Goal: Task Accomplishment & Management: Use online tool/utility

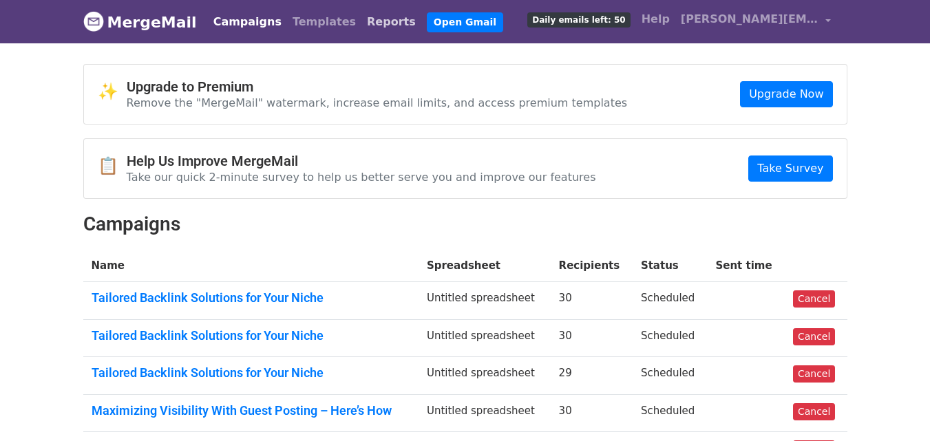
click at [361, 23] on link "Reports" at bounding box center [391, 22] width 60 height 28
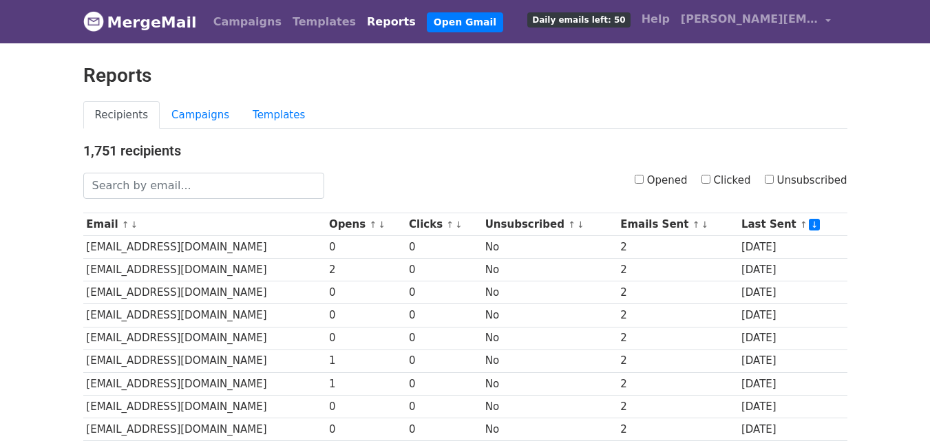
click at [710, 178] on input "Clicked" at bounding box center [706, 179] width 9 height 9
checkbox input "true"
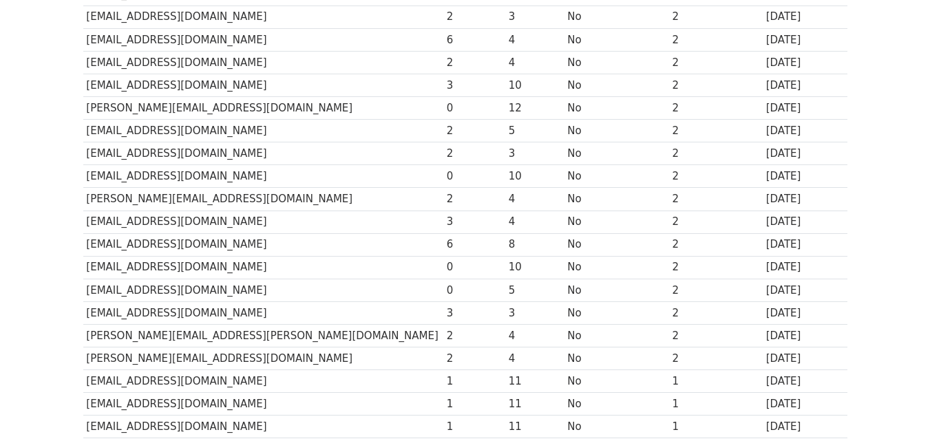
scroll to position [680, 0]
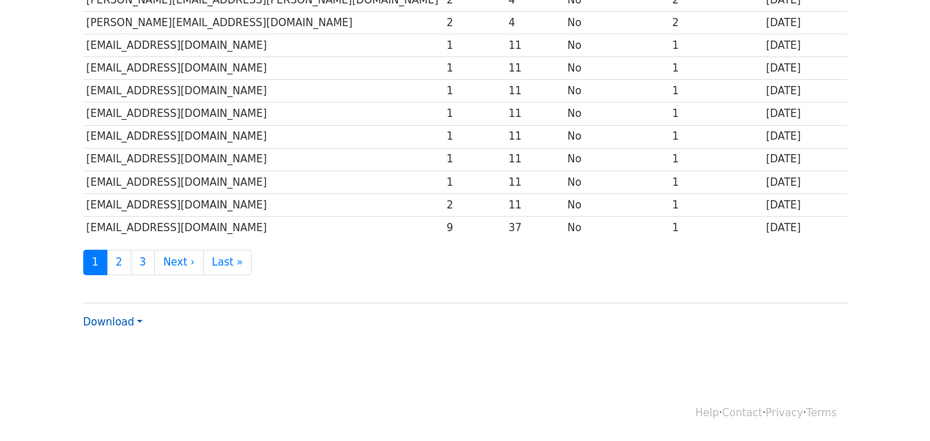
click at [112, 325] on link "Download" at bounding box center [112, 322] width 59 height 12
click at [112, 346] on link "CSV" at bounding box center [138, 348] width 109 height 22
